Goal: Task Accomplishment & Management: Use online tool/utility

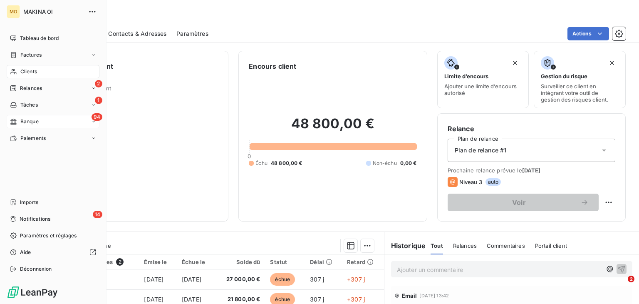
click at [40, 118] on div "94 Banque" at bounding box center [53, 121] width 93 height 13
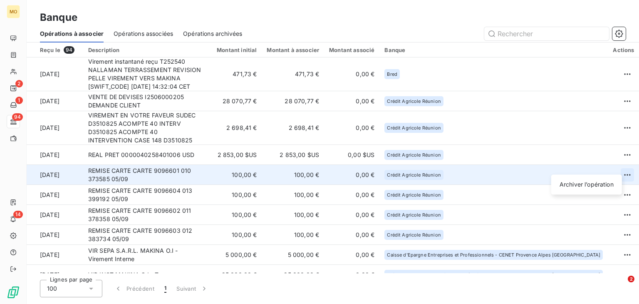
click at [616, 167] on html "MO 2 1 94 14 Banque Opérations à associer Opérations associées Opérations archi…" at bounding box center [319, 152] width 639 height 304
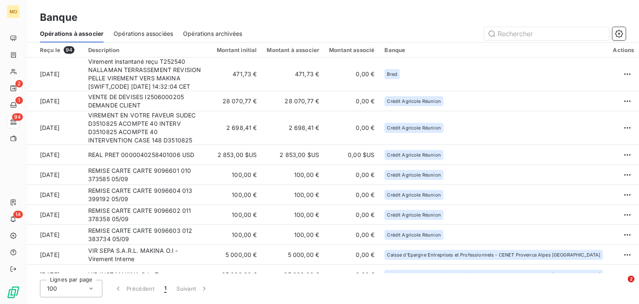
click at [379, 168] on html "MO 2 1 94 14 Banque Opérations à associer Opérations associées Opérations archi…" at bounding box center [319, 152] width 639 height 304
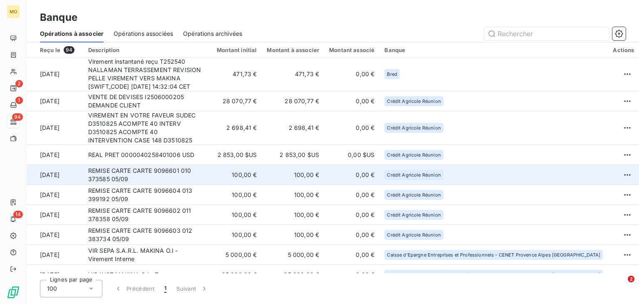
click at [262, 169] on td "100,00 €" at bounding box center [235, 175] width 54 height 20
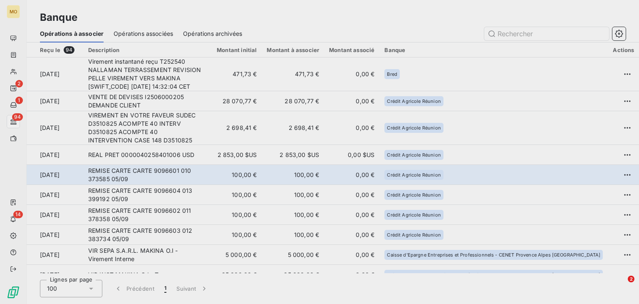
click at [265, 289] on div "1 Opération sélectionnée À associer / Initial 100,00 € / 100,00 € Banque Crédit…" at bounding box center [319, 304] width 639 height 0
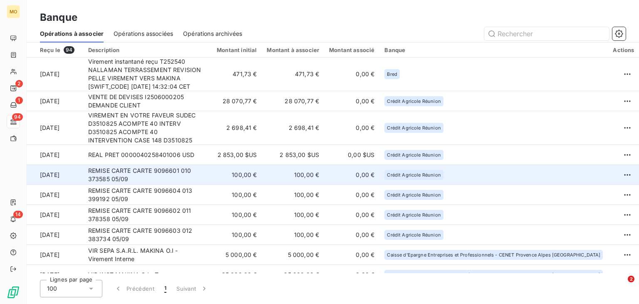
click at [262, 169] on td "100,00 €" at bounding box center [235, 175] width 54 height 20
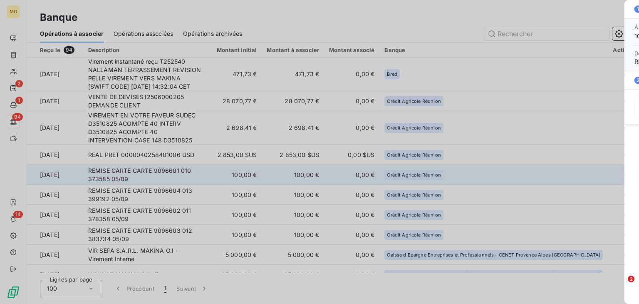
click at [265, 289] on div "1 Opération sélectionnée À associer / Initial 100,00 € / 100,00 € Banque Crédit…" at bounding box center [319, 304] width 639 height 0
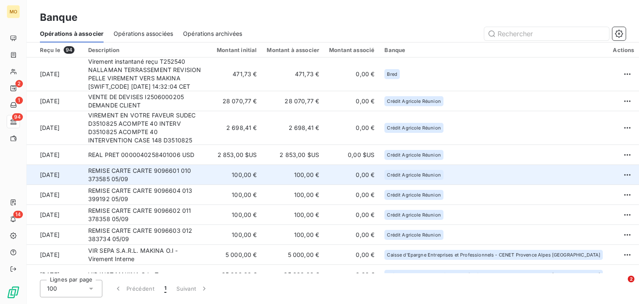
click at [262, 169] on td "100,00 €" at bounding box center [235, 175] width 54 height 20
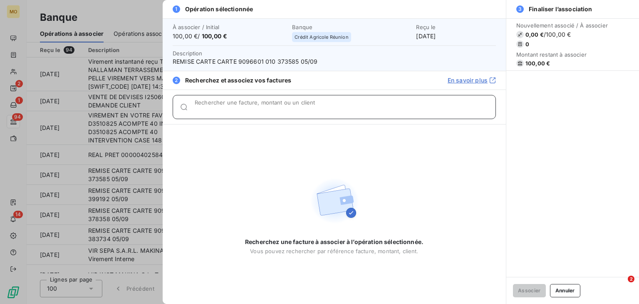
paste input "F8780925"
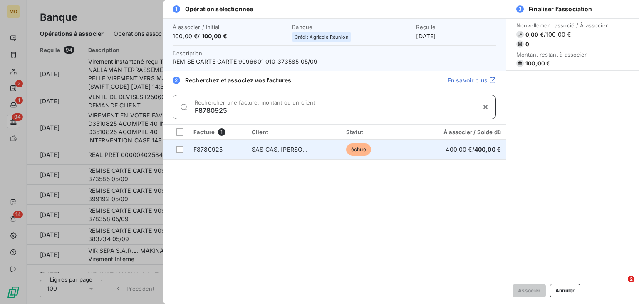
type input "F8780925"
click at [329, 149] on td "SAS CAS, Charles André SOUCRAMANIEN" at bounding box center [294, 149] width 94 height 20
click at [387, 151] on td "échue" at bounding box center [376, 149] width 70 height 20
click at [179, 150] on div at bounding box center [179, 149] width 7 height 7
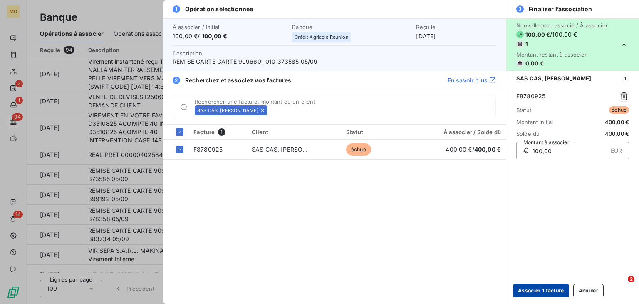
click at [533, 289] on button "Associer 1 facture" at bounding box center [541, 290] width 56 height 13
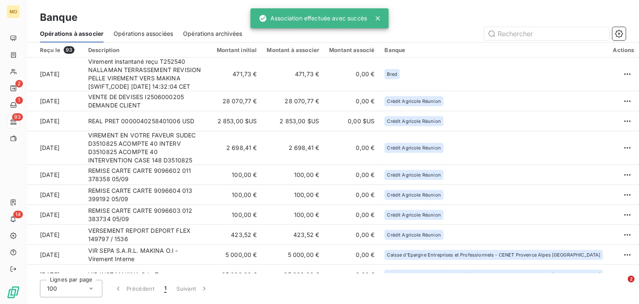
click at [533, 289] on div "Lignes par page 100 Précédent 1 Suivant" at bounding box center [333, 287] width 586 height 17
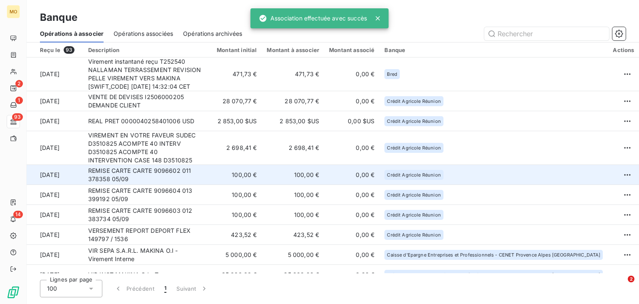
click at [208, 169] on td "REMISE CARTE CARTE 9096602 011 378358 05/09" at bounding box center [145, 175] width 125 height 20
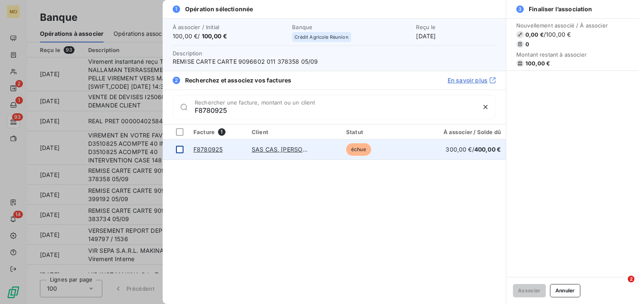
type input "F8780925"
click at [181, 149] on div at bounding box center [179, 149] width 7 height 7
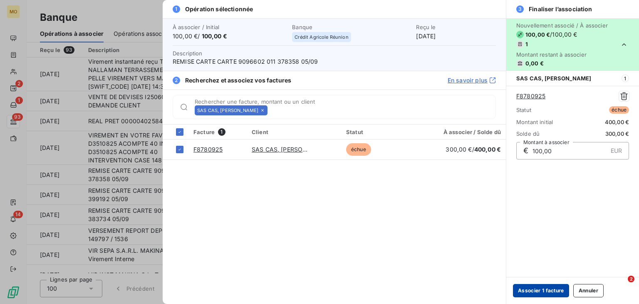
click at [526, 289] on button "Associer 1 facture" at bounding box center [541, 290] width 56 height 13
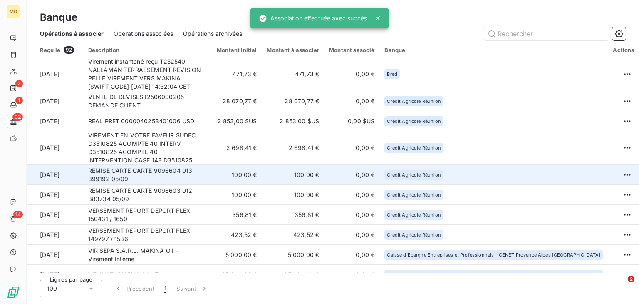
click at [179, 166] on td "REMISE CARTE CARTE 9096604 013 399192 05/09" at bounding box center [145, 175] width 125 height 20
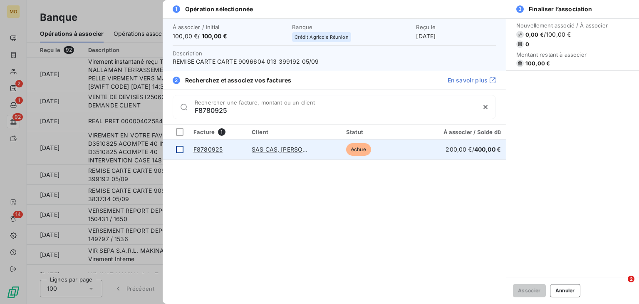
type input "F8780925"
click at [178, 150] on div at bounding box center [179, 149] width 7 height 7
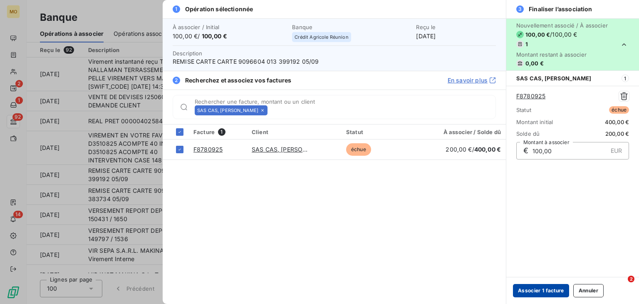
click at [530, 289] on button "Associer 1 facture" at bounding box center [541, 290] width 56 height 13
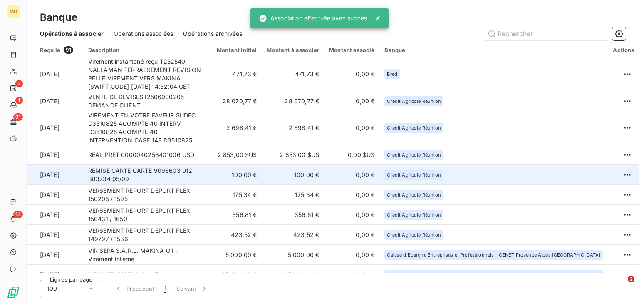
click at [299, 165] on td "100,00 €" at bounding box center [293, 175] width 62 height 20
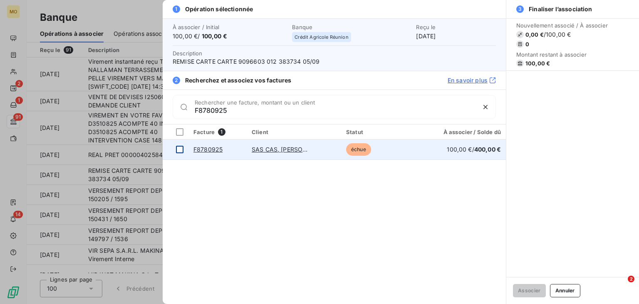
type input "F8780925"
click at [183, 148] on div at bounding box center [179, 149] width 7 height 7
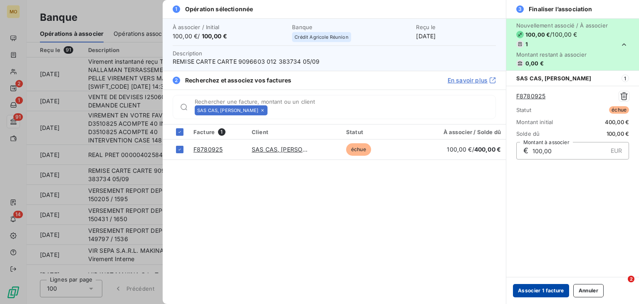
click at [541, 289] on button "Associer 1 facture" at bounding box center [541, 290] width 56 height 13
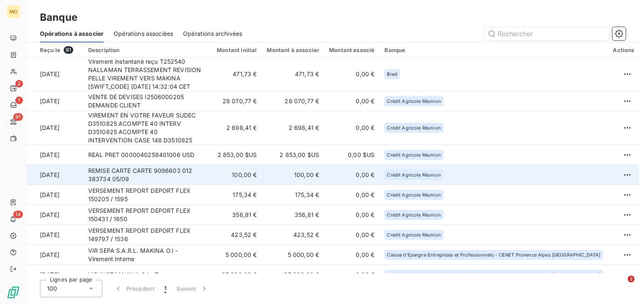
click at [195, 165] on td "REMISE CARTE CARTE 9096603 012 383734 05/09" at bounding box center [145, 175] width 125 height 20
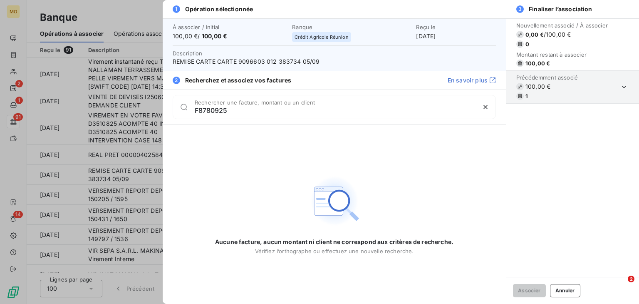
type input "F8780925"
click at [98, 5] on div at bounding box center [319, 152] width 639 height 304
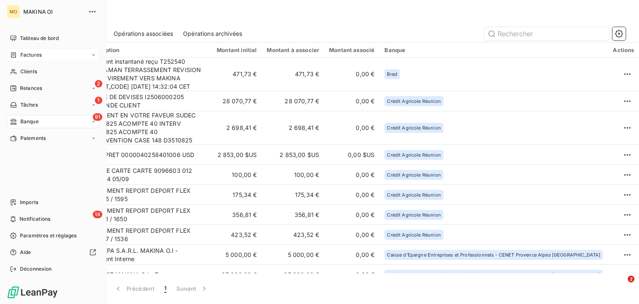
click at [39, 57] on span "Factures" at bounding box center [30, 54] width 21 height 7
click at [49, 54] on div "Factures" at bounding box center [53, 54] width 93 height 13
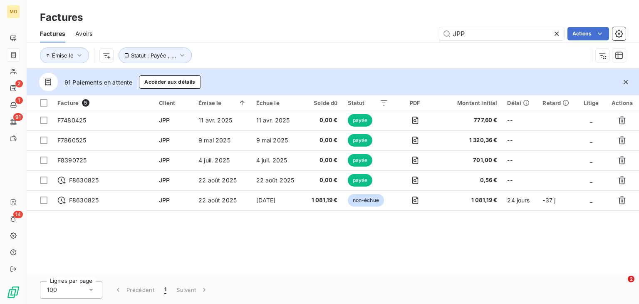
click at [555, 37] on div at bounding box center [558, 33] width 12 height 13
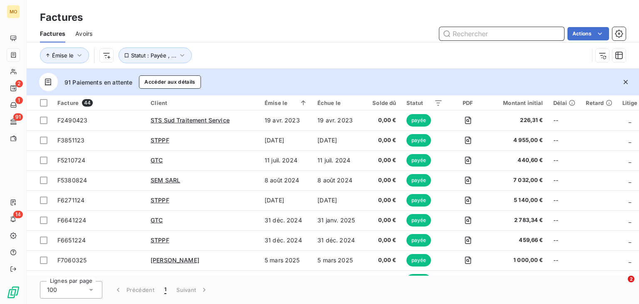
click at [518, 35] on input "text" at bounding box center [501, 33] width 125 height 13
paste input "F8780925"
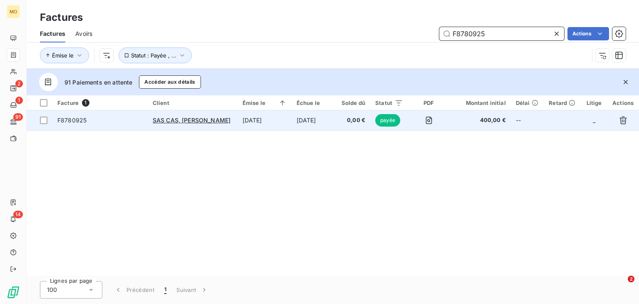
type input "F8780925"
click at [140, 120] on span "F8780925" at bounding box center [99, 120] width 85 height 8
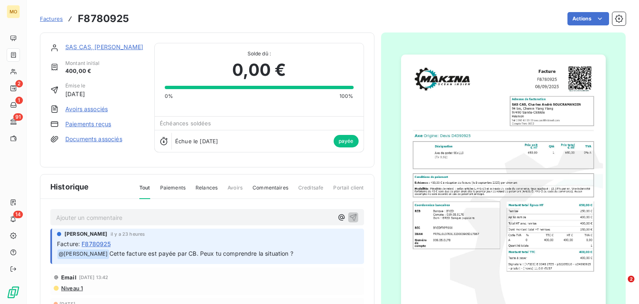
click at [90, 123] on link "Paiements reçus" at bounding box center [88, 124] width 46 height 8
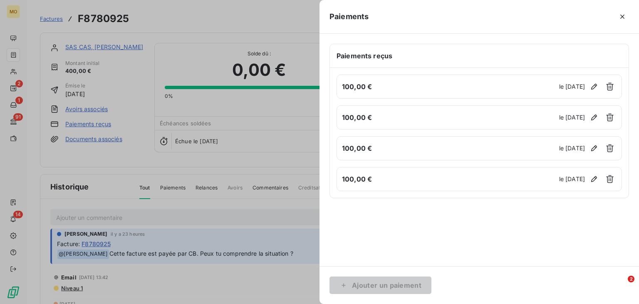
click at [94, 153] on div at bounding box center [319, 152] width 639 height 304
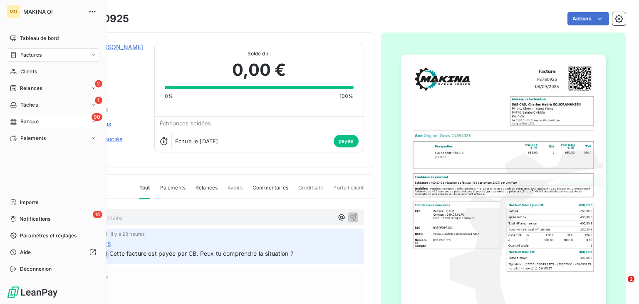
click at [49, 119] on div "90 Banque" at bounding box center [53, 121] width 93 height 13
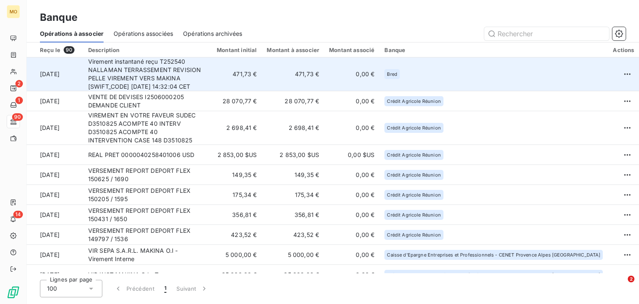
click at [208, 67] on td "Virement instantané reçu T252540 NALLAMAN TERRASSEMENT REVISION PELLE VIREMENT …" at bounding box center [145, 74] width 125 height 34
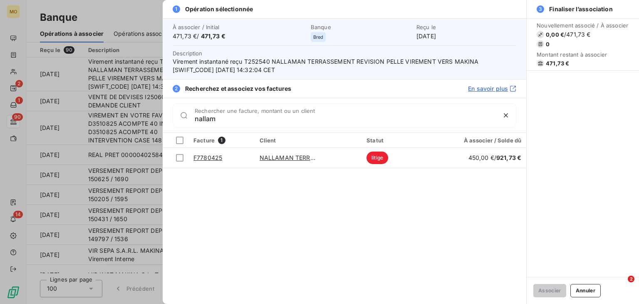
type input "nallam"
click at [141, 94] on div at bounding box center [319, 152] width 639 height 304
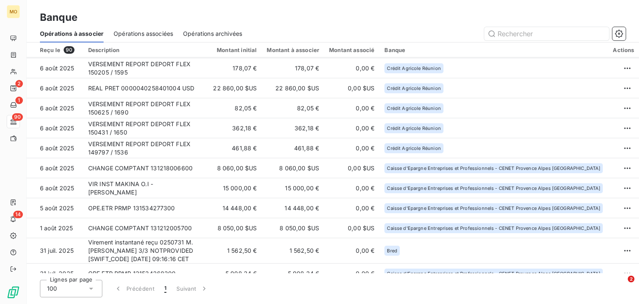
scroll to position [1803, 0]
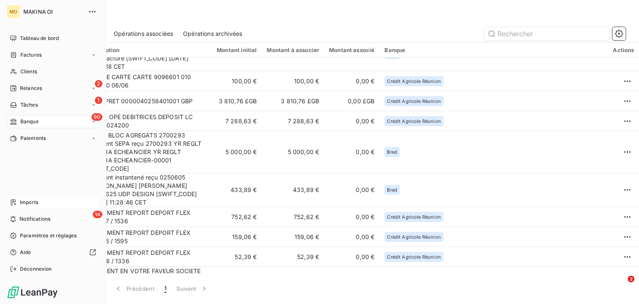
click at [49, 195] on div "Imports" at bounding box center [53, 201] width 93 height 13
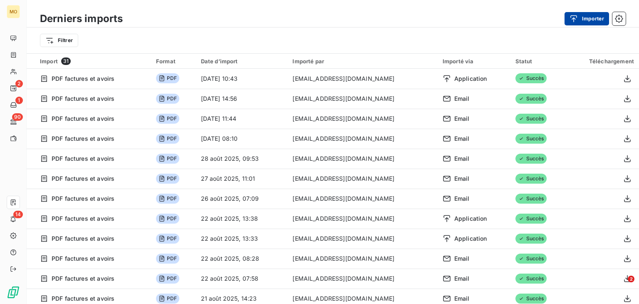
click at [579, 22] on div "button" at bounding box center [575, 19] width 12 height 8
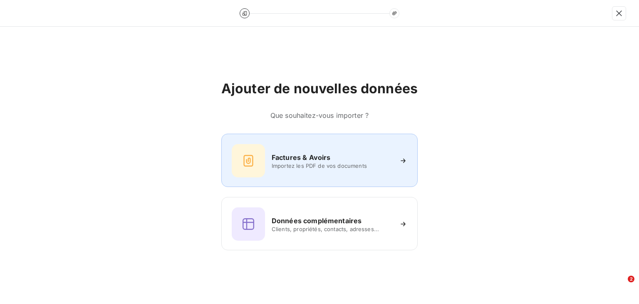
click at [252, 160] on icon at bounding box center [248, 160] width 13 height 13
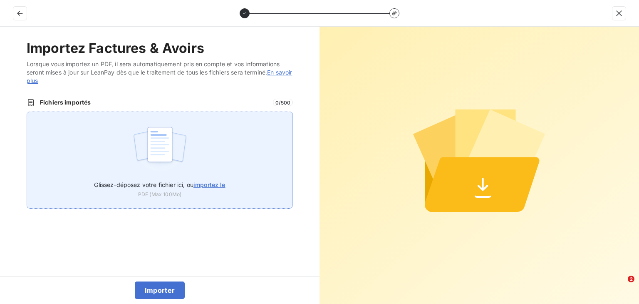
click at [206, 185] on span "importez le" at bounding box center [209, 184] width 32 height 7
click at [27, 112] on input "Glissez-déposez votre fichier ici, ou importez le" at bounding box center [27, 111] width 0 height 0
type input "C:\fakepath\avoir_F8830925.pdf"
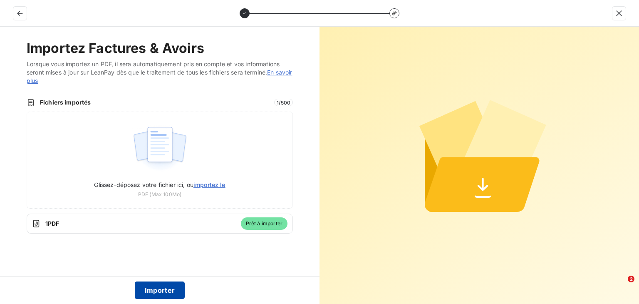
click at [160, 289] on button "Importer" at bounding box center [160, 289] width 50 height 17
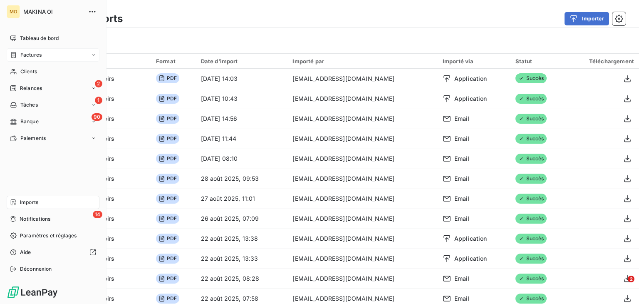
click at [48, 54] on div "Factures" at bounding box center [53, 54] width 93 height 13
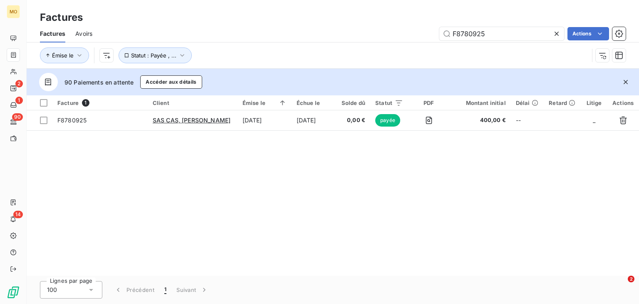
click at [554, 35] on icon at bounding box center [556, 34] width 4 height 4
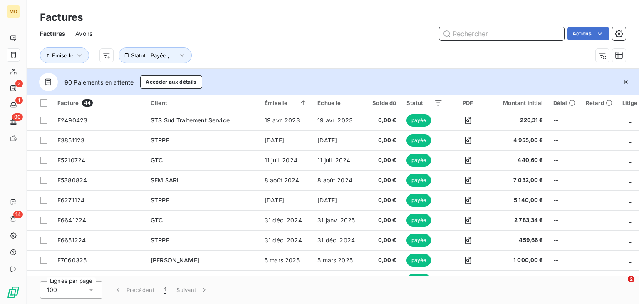
click at [513, 33] on input "text" at bounding box center [501, 33] width 125 height 13
paste input "F5430824"
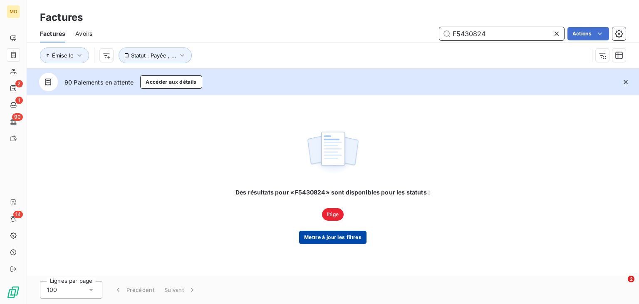
type input "F5430824"
click at [326, 239] on button "Mettre à jour les filtres" at bounding box center [332, 236] width 67 height 13
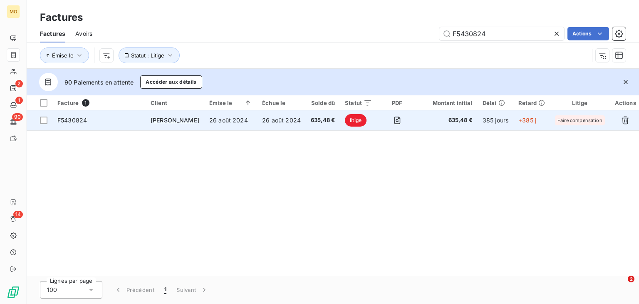
click at [139, 119] on span "F5430824" at bounding box center [98, 120] width 83 height 8
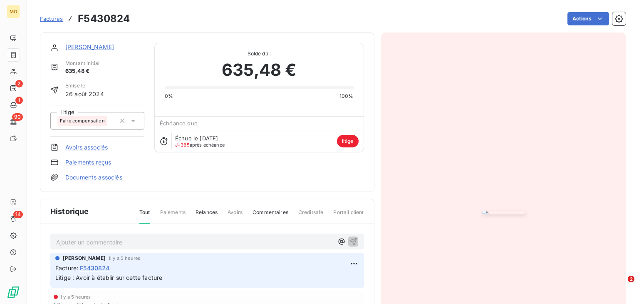
click at [95, 146] on link "Avoirs associés" at bounding box center [86, 147] width 42 height 8
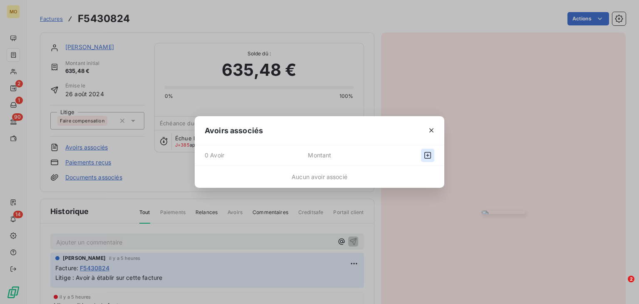
click at [426, 155] on icon "button" at bounding box center [427, 155] width 8 height 8
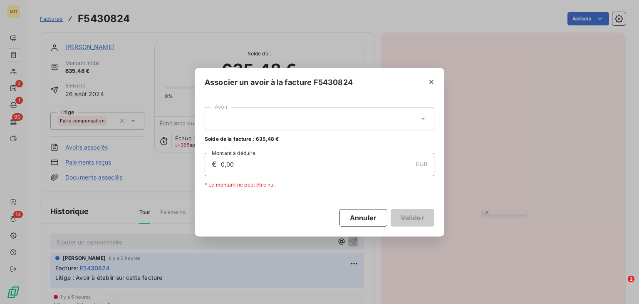
click at [422, 120] on icon at bounding box center [423, 118] width 8 height 8
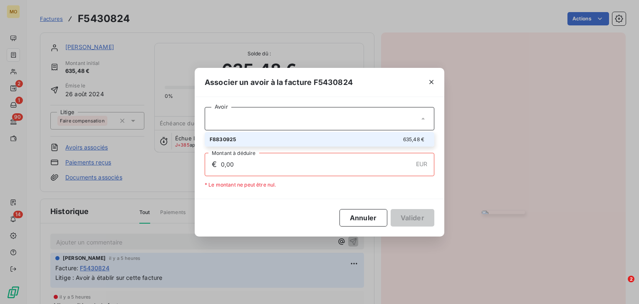
click at [389, 139] on div "F8830925 635,48 €" at bounding box center [320, 139] width 220 height 8
type input "635,48"
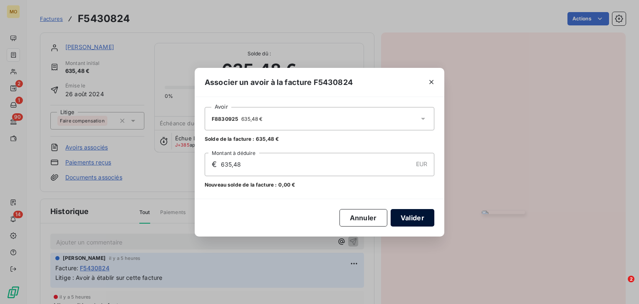
click at [420, 213] on button "Valider" at bounding box center [413, 217] width 44 height 17
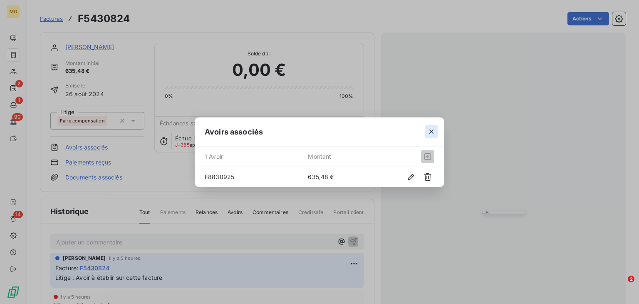
click at [430, 132] on icon "button" at bounding box center [431, 131] width 8 height 8
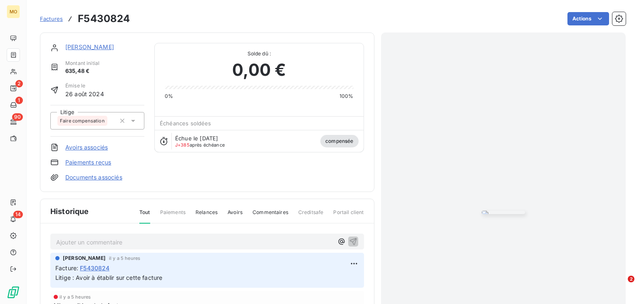
click at [131, 121] on icon at bounding box center [133, 120] width 8 height 8
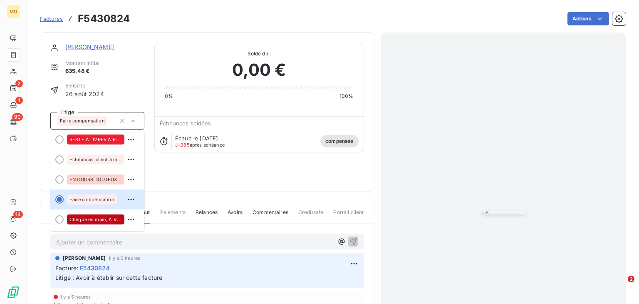
scroll to position [2, 0]
click at [119, 117] on icon "button" at bounding box center [122, 120] width 8 height 8
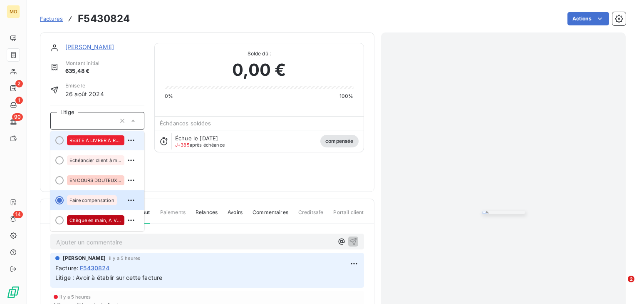
scroll to position [0, 0]
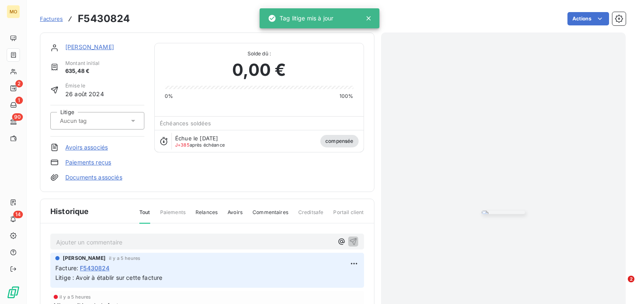
click at [174, 168] on div "Hugo GRONDIN Montant initial 635,48 € Émise le 26 août 2024 Litige Avoirs assoc…" at bounding box center [207, 112] width 314 height 139
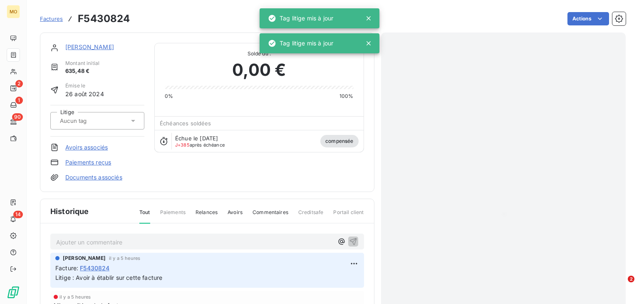
click at [369, 18] on icon at bounding box center [368, 18] width 4 height 4
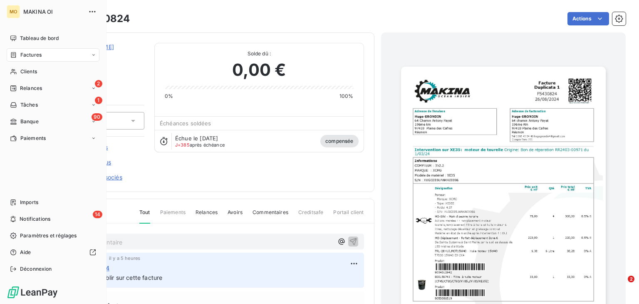
click at [56, 53] on div "Factures" at bounding box center [53, 54] width 93 height 13
click at [43, 57] on div "Factures" at bounding box center [53, 54] width 93 height 13
click at [47, 57] on div "Factures" at bounding box center [53, 54] width 93 height 13
click at [48, 53] on div "Factures" at bounding box center [53, 54] width 93 height 13
drag, startPoint x: 47, startPoint y: 64, endPoint x: 48, endPoint y: 74, distance: 9.3
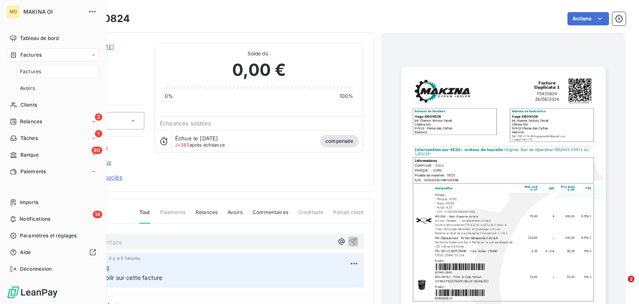
click at [48, 74] on div "Factures" at bounding box center [58, 71] width 83 height 13
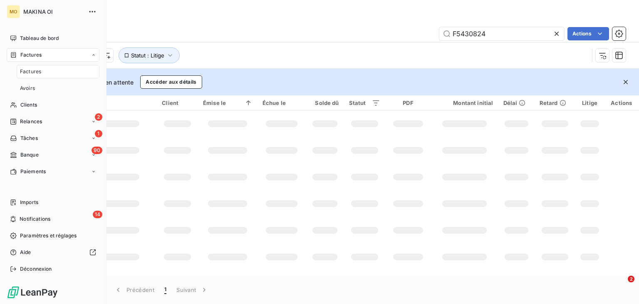
click at [48, 74] on div "Factures" at bounding box center [58, 71] width 83 height 13
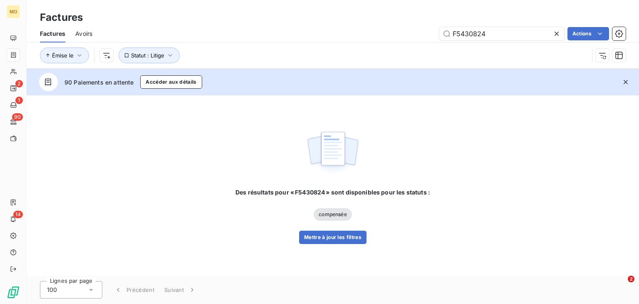
click at [557, 34] on icon at bounding box center [556, 34] width 4 height 4
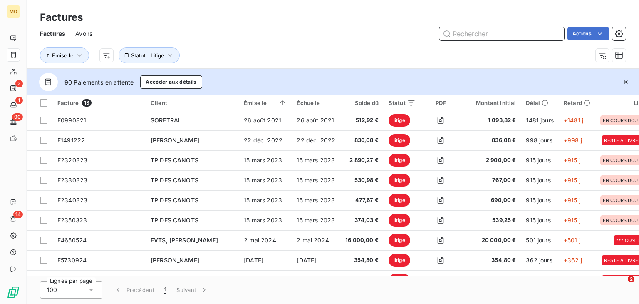
click at [513, 38] on input "text" at bounding box center [501, 33] width 125 height 13
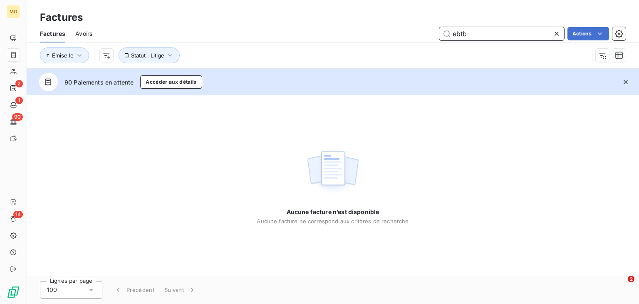
type input "ebtb"
click at [554, 34] on icon at bounding box center [556, 34] width 8 height 8
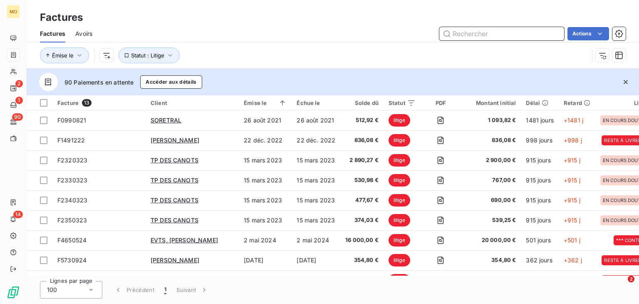
click at [512, 34] on input "text" at bounding box center [501, 33] width 125 height 13
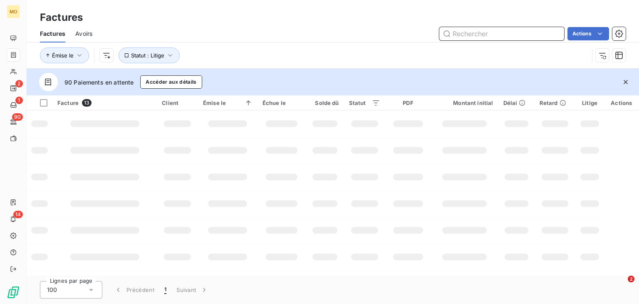
paste input "SNC MARVIC 589"
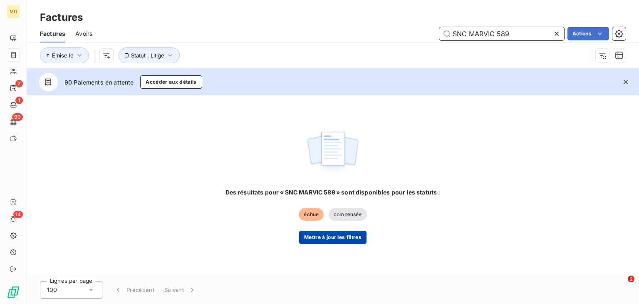
type input "SNC MARVIC 589"
click at [324, 238] on button "Mettre à jour les filtres" at bounding box center [332, 236] width 67 height 13
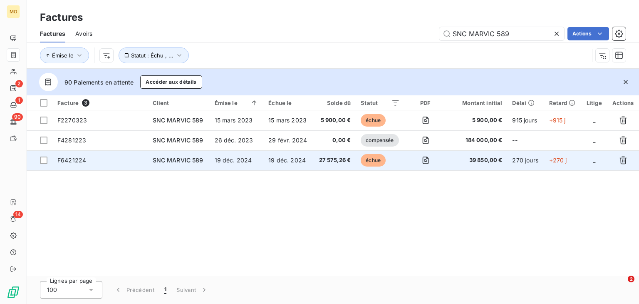
click at [121, 152] on td "F6421224" at bounding box center [99, 160] width 95 height 20
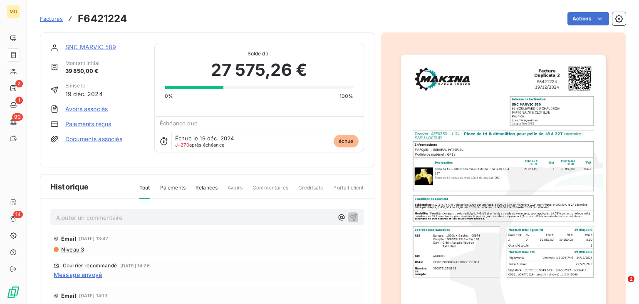
click at [101, 124] on link "Paiements reçus" at bounding box center [88, 124] width 46 height 8
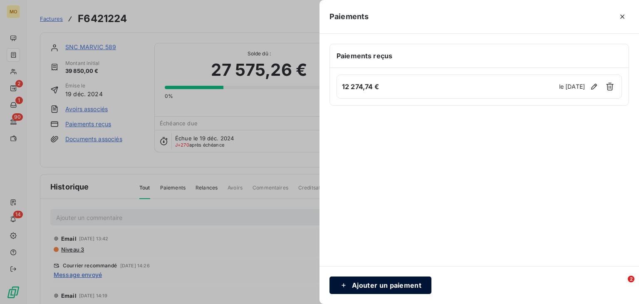
click at [359, 285] on button "Ajouter un paiement" at bounding box center [380, 284] width 102 height 17
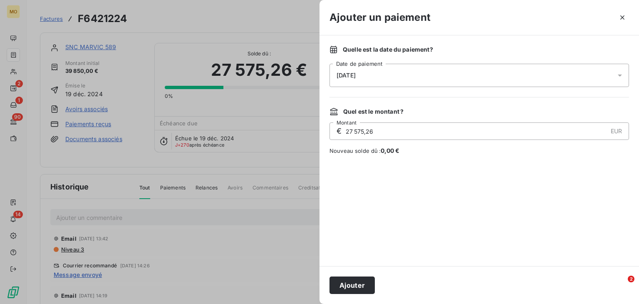
click at [383, 136] on input "27 575,26" at bounding box center [476, 131] width 262 height 17
paste input "325,50"
type input "325,50"
click at [349, 286] on button "Ajouter" at bounding box center [351, 284] width 45 height 17
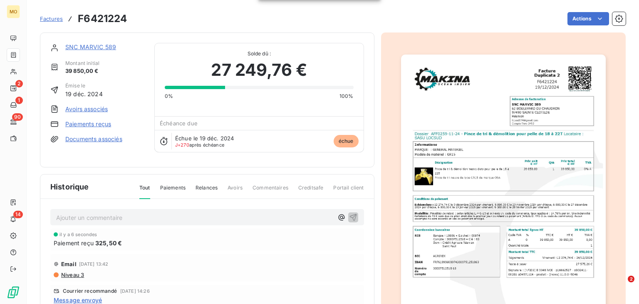
click at [81, 125] on link "Paiements reçus" at bounding box center [88, 124] width 46 height 8
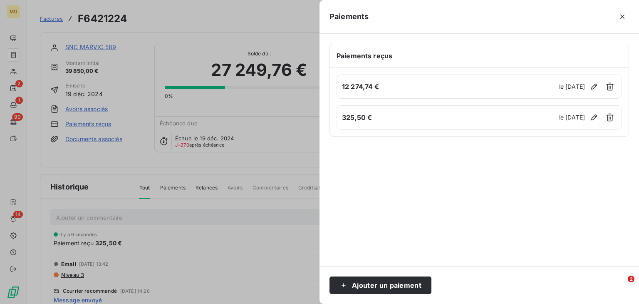
click at [108, 181] on div at bounding box center [319, 152] width 639 height 304
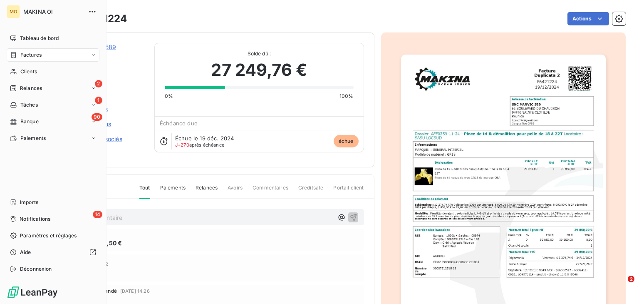
click at [46, 58] on div "Factures" at bounding box center [53, 54] width 93 height 13
click at [51, 70] on div "Factures" at bounding box center [58, 71] width 83 height 13
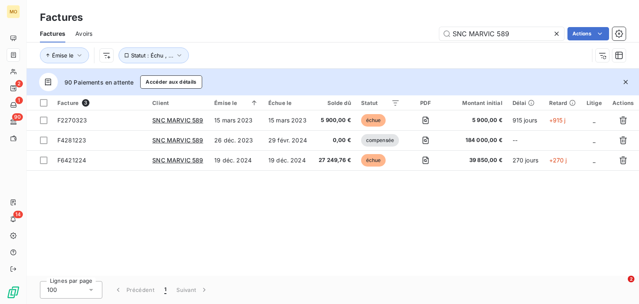
click at [556, 34] on icon at bounding box center [556, 34] width 8 height 8
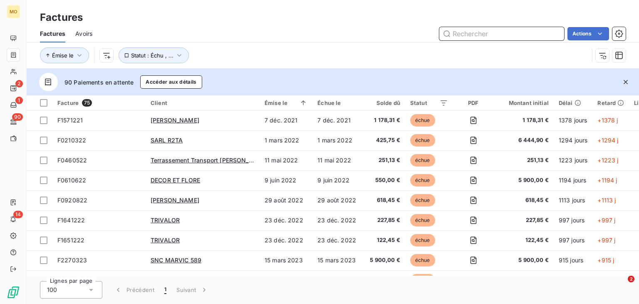
click at [482, 35] on input "text" at bounding box center [501, 33] width 125 height 13
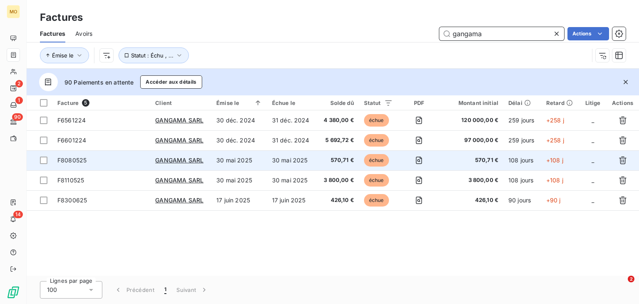
type input "gangama"
click at [109, 165] on td "F8080525" at bounding box center [101, 160] width 98 height 20
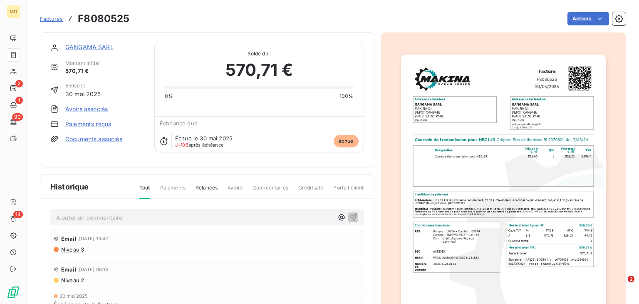
click at [95, 122] on link "Paiements reçus" at bounding box center [88, 124] width 46 height 8
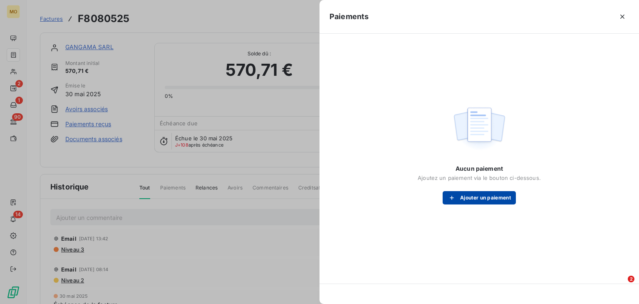
click at [463, 197] on button "Ajouter un paiement" at bounding box center [479, 197] width 73 height 13
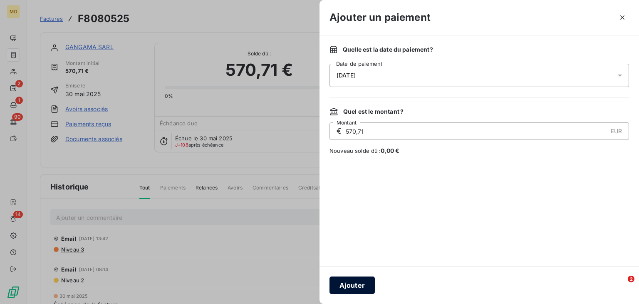
click at [344, 284] on button "Ajouter" at bounding box center [351, 284] width 45 height 17
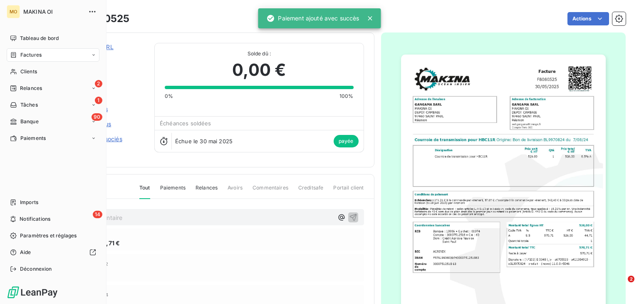
click at [59, 49] on div "Factures" at bounding box center [53, 54] width 93 height 13
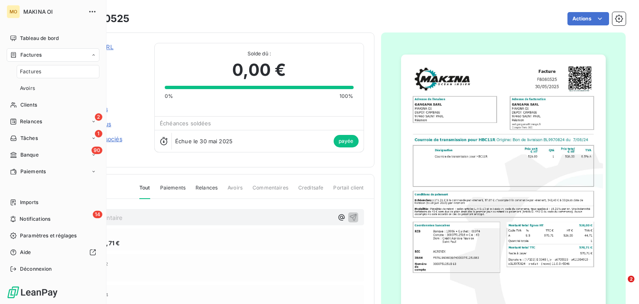
click at [54, 74] on div "Factures" at bounding box center [58, 71] width 83 height 13
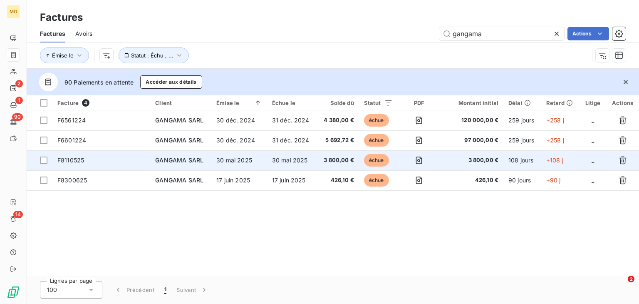
click at [265, 160] on td "30 mai 2025" at bounding box center [239, 160] width 56 height 20
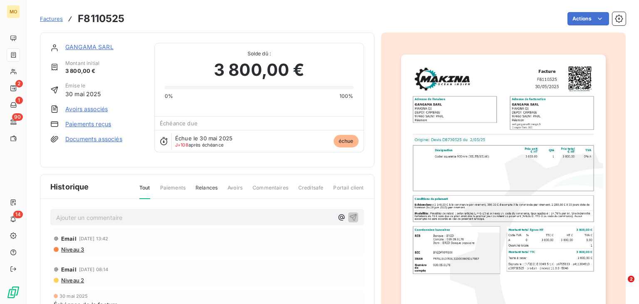
click at [104, 126] on link "Paiements reçus" at bounding box center [88, 124] width 46 height 8
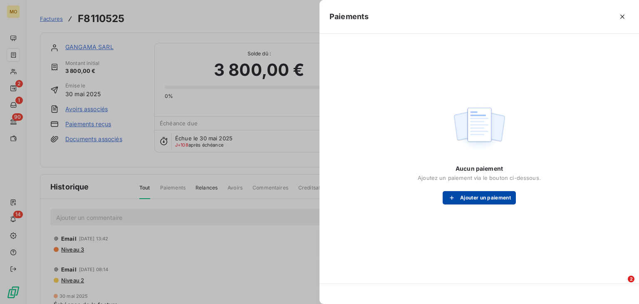
click at [458, 198] on div "button" at bounding box center [454, 197] width 12 height 8
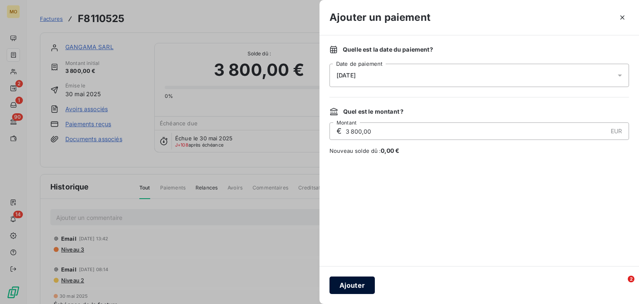
click at [348, 284] on button "Ajouter" at bounding box center [351, 284] width 45 height 17
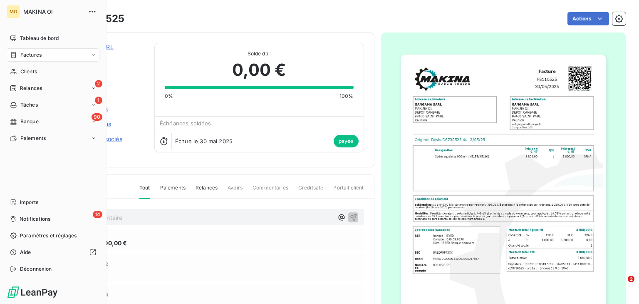
click at [54, 57] on div "Factures" at bounding box center [53, 54] width 93 height 13
click at [53, 72] on div "Factures" at bounding box center [58, 71] width 83 height 13
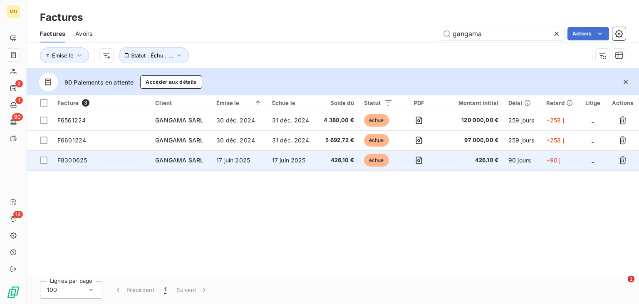
click at [318, 162] on td "426,10 €" at bounding box center [338, 160] width 42 height 20
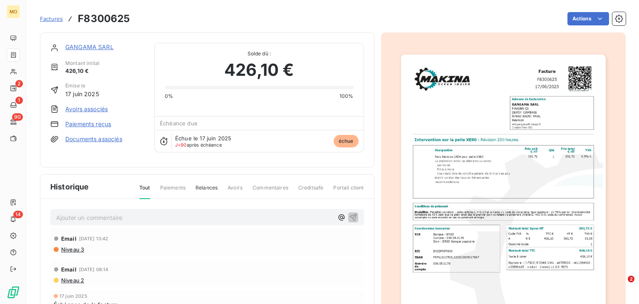
click at [100, 123] on link "Paiements reçus" at bounding box center [88, 124] width 46 height 8
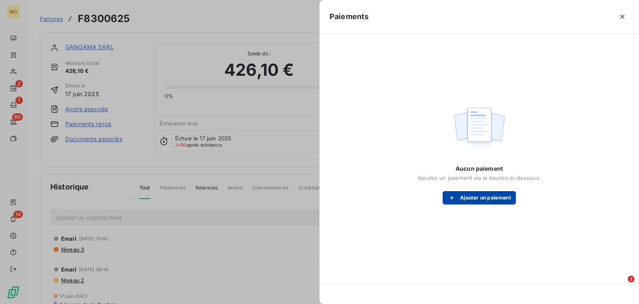
click at [474, 195] on button "Ajouter un paiement" at bounding box center [479, 197] width 73 height 13
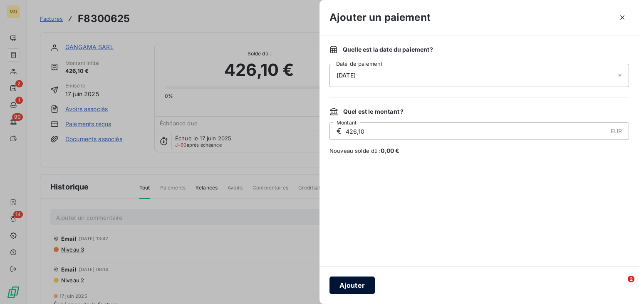
click at [356, 284] on button "Ajouter" at bounding box center [351, 284] width 45 height 17
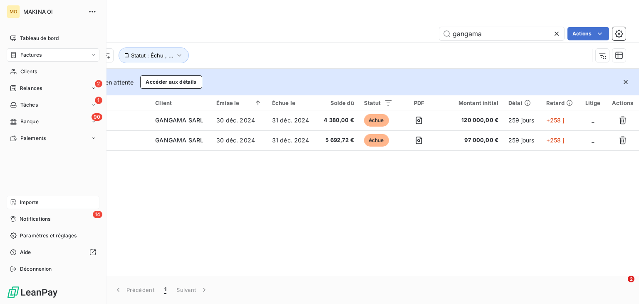
click at [43, 202] on div "Imports" at bounding box center [53, 201] width 93 height 13
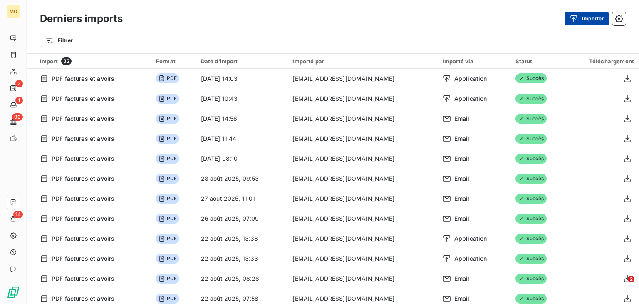
click at [581, 21] on div "button" at bounding box center [575, 19] width 12 height 8
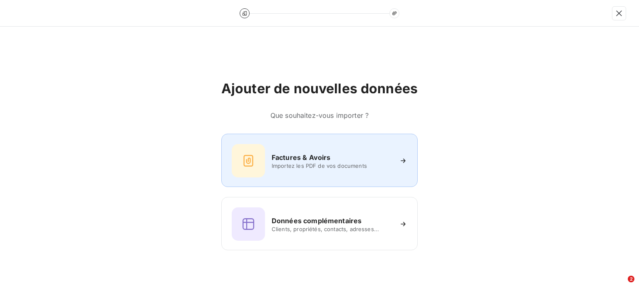
click at [253, 160] on icon at bounding box center [248, 161] width 10 height 12
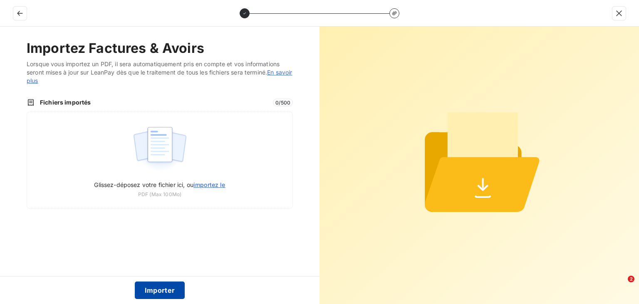
click at [162, 287] on button "Importer" at bounding box center [160, 289] width 50 height 17
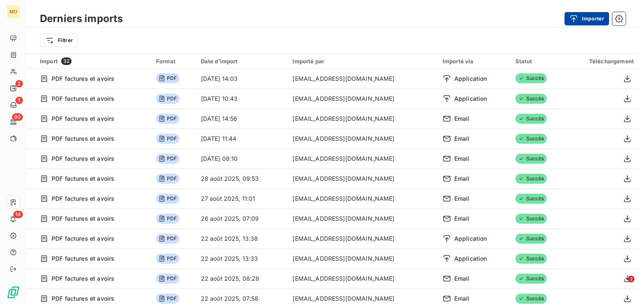
click at [572, 20] on icon "button" at bounding box center [573, 19] width 8 height 8
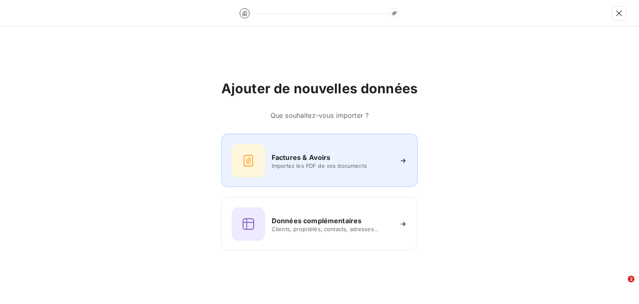
click at [268, 156] on div "Factures & Avoirs Importez les PDF de vos documents" at bounding box center [320, 160] width 176 height 33
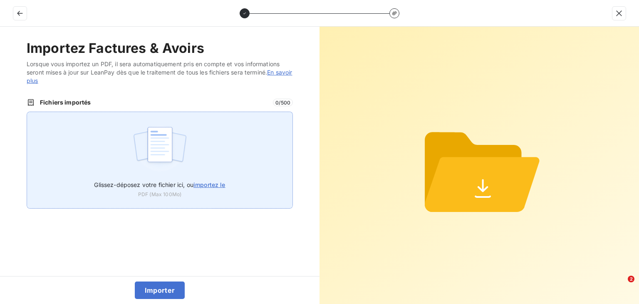
click at [216, 185] on span "importez le" at bounding box center [209, 184] width 32 height 7
click at [27, 112] on input "Glissez-déposez votre fichier ici, ou importez le" at bounding box center [27, 111] width 0 height 0
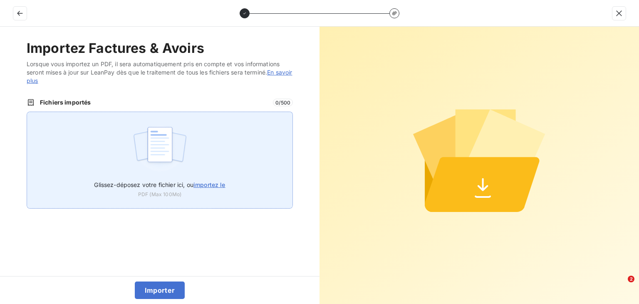
type input "C:\fakepath\facture_F8820925 (1).pdf"
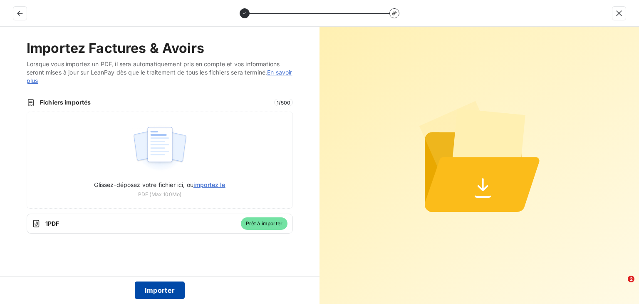
click at [163, 285] on button "Importer" at bounding box center [160, 289] width 50 height 17
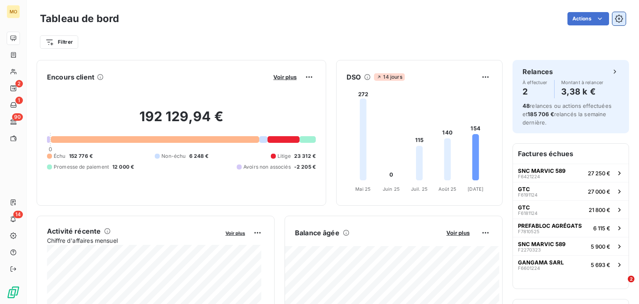
click at [615, 17] on icon "button" at bounding box center [619, 19] width 8 height 8
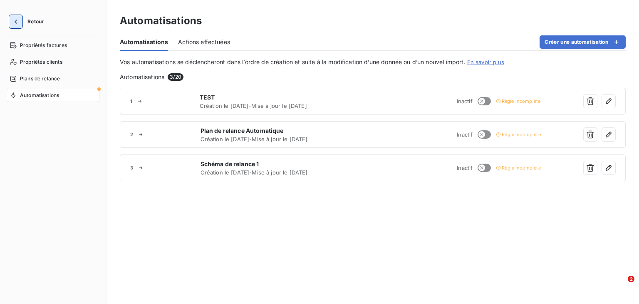
click at [15, 19] on icon "button" at bounding box center [16, 21] width 8 height 8
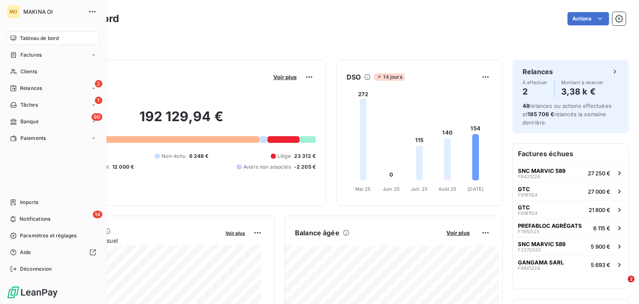
click at [13, 10] on div "MO" at bounding box center [13, 11] width 13 height 13
click at [35, 9] on span "MAKINA OI" at bounding box center [53, 11] width 60 height 7
click at [86, 12] on button "button" at bounding box center [92, 11] width 13 height 13
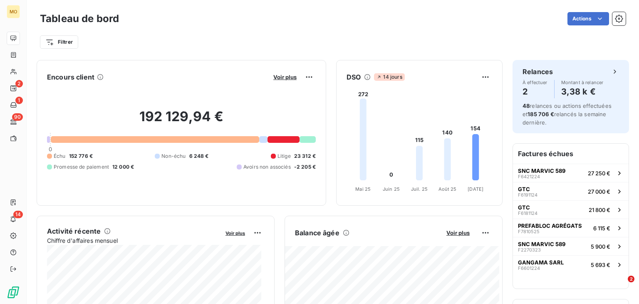
click at [181, 15] on div "Actions" at bounding box center [377, 18] width 497 height 13
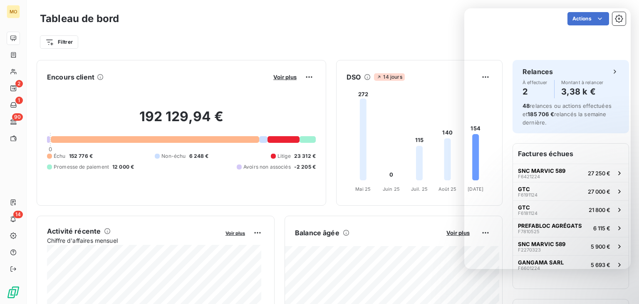
click at [398, 3] on div "Tableau de bord Actions Filtrer" at bounding box center [333, 27] width 612 height 55
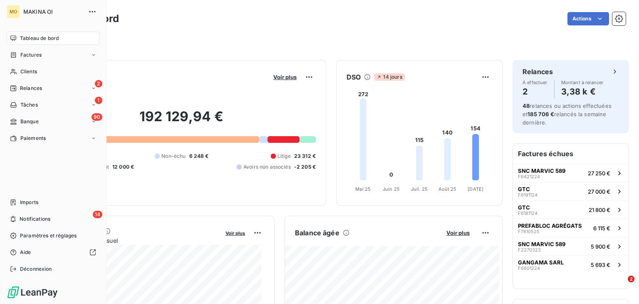
click at [12, 13] on html "MO MAKINA OI Tableau de bord Factures Clients 2 Relances 1 Tâches 90 Banque Pai…" at bounding box center [319, 152] width 639 height 304
click at [94, 13] on icon "button" at bounding box center [92, 11] width 8 height 8
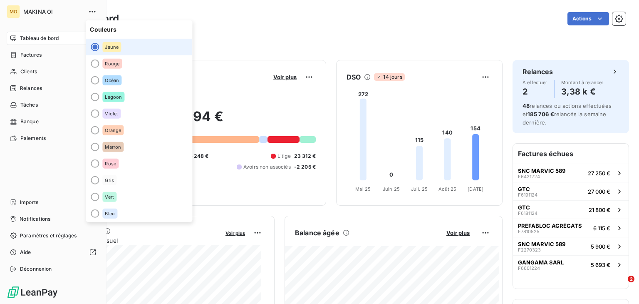
click at [12, 10] on div "MO" at bounding box center [13, 11] width 13 height 13
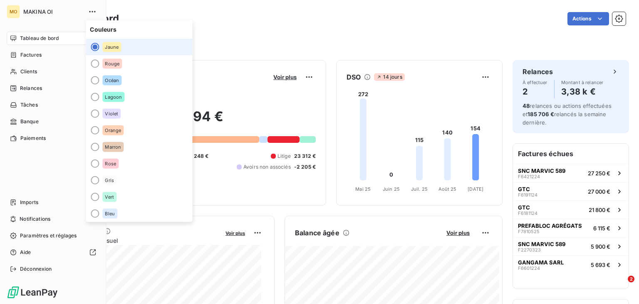
click at [12, 10] on div "MO" at bounding box center [13, 11] width 13 height 13
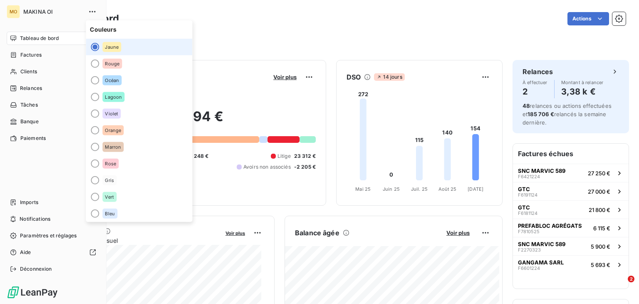
click at [12, 10] on div "MO" at bounding box center [13, 11] width 13 height 13
drag, startPoint x: 12, startPoint y: 10, endPoint x: 36, endPoint y: 272, distance: 263.9
click at [36, 272] on div "MO MAKINA OI Tableau de bord Factures Clients 2 Relances 1 Tâches 90 Banque Pai…" at bounding box center [53, 152] width 106 height 304
click at [36, 272] on div "Déconnexion" at bounding box center [53, 268] width 93 height 13
